Goal: Transaction & Acquisition: Purchase product/service

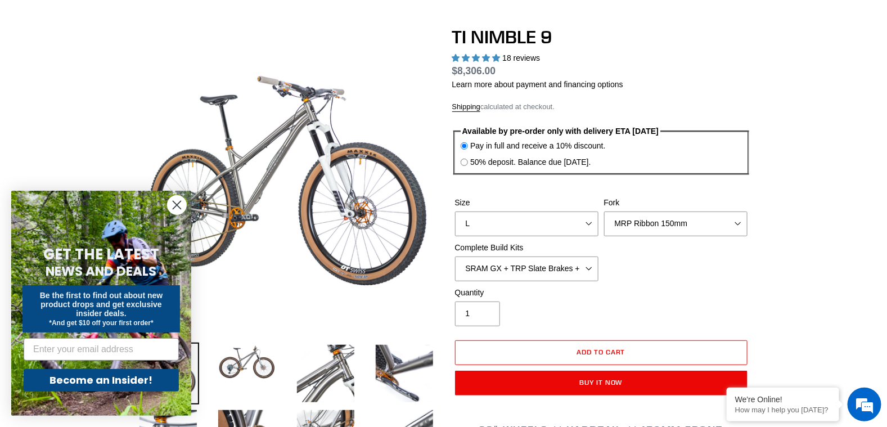
scroll to position [112, 0]
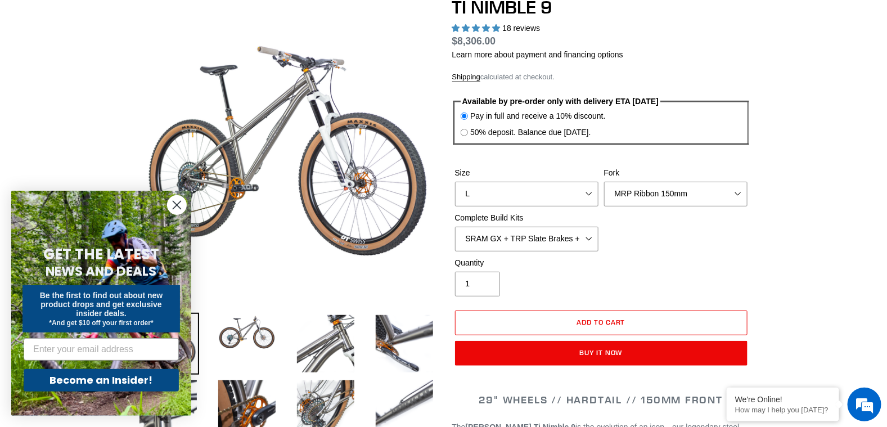
click at [174, 204] on circle "Close dialog" at bounding box center [177, 205] width 19 height 19
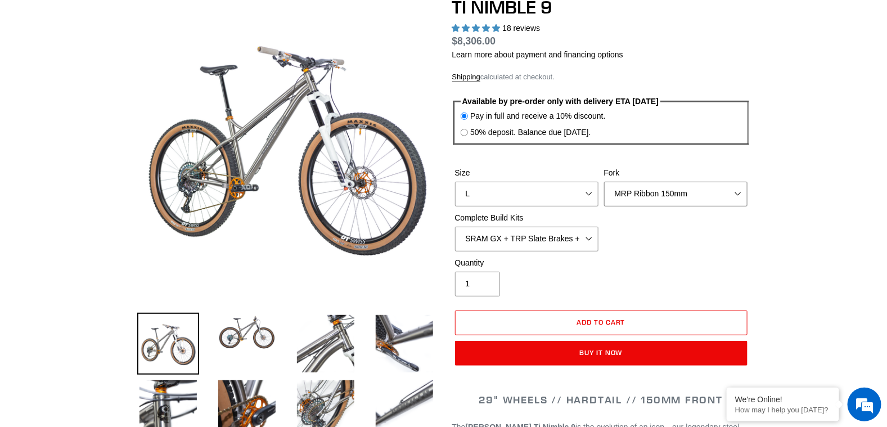
click at [692, 192] on select "MRP Ribbon 150mm RockShox Lyrik 150mm Fox Factory 36 150mm Cane Creek Helm 150m…" at bounding box center [675, 194] width 143 height 25
select select "Fox Factory 36 150mm"
click at [604, 182] on select "MRP Ribbon 150mm RockShox Lyrik 150mm Fox Factory 36 150mm Cane Creek Helm 150m…" at bounding box center [675, 194] width 143 height 25
click at [574, 190] on select "S M L XL / XXL (Specify at checkout)" at bounding box center [526, 194] width 143 height 25
select select "M"
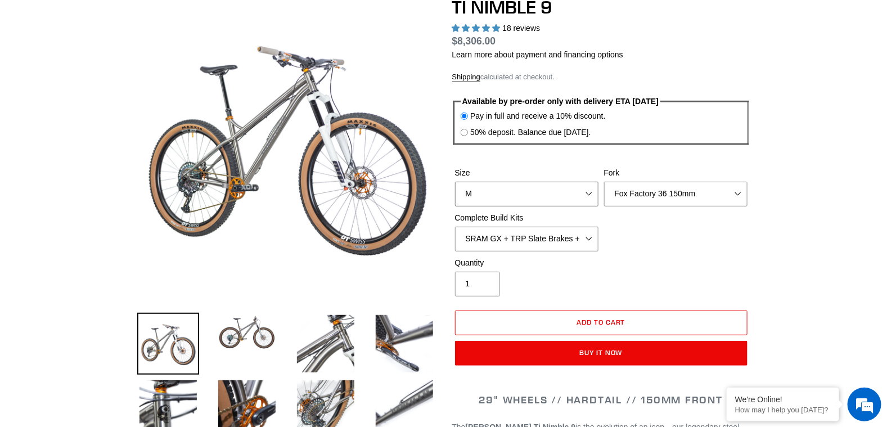
click at [455, 182] on select "S M L XL / XXL (Specify at checkout)" at bounding box center [526, 194] width 143 height 25
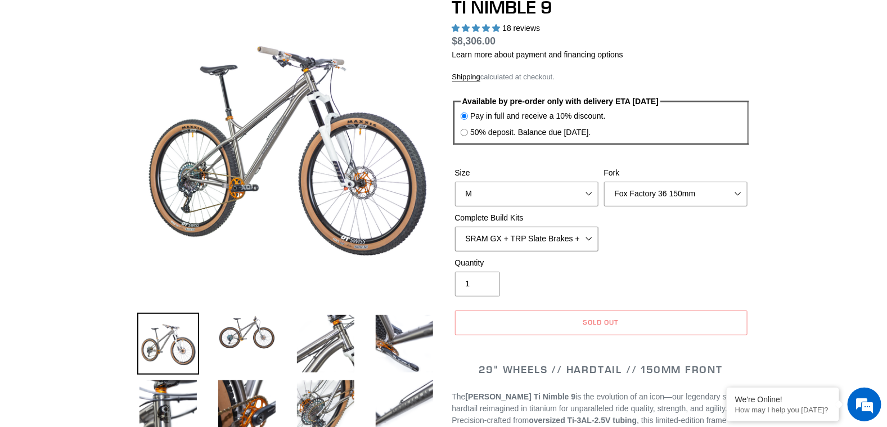
click at [583, 237] on select "SRAM GX + TRP Slate Brakes + Rotors + e13 LG-1 Wheels SHIMANO XT + SHIMANO brak…" at bounding box center [526, 239] width 143 height 25
select select "SHIMANO XT + SHIMANO brakes + Rotors + e13 LG-1 Wheels"
click at [455, 227] on select "SRAM GX + TRP Slate Brakes + Rotors + e13 LG-1 Wheels SHIMANO XT + SHIMANO brak…" at bounding box center [526, 239] width 143 height 25
